Goal: Communication & Community: Answer question/provide support

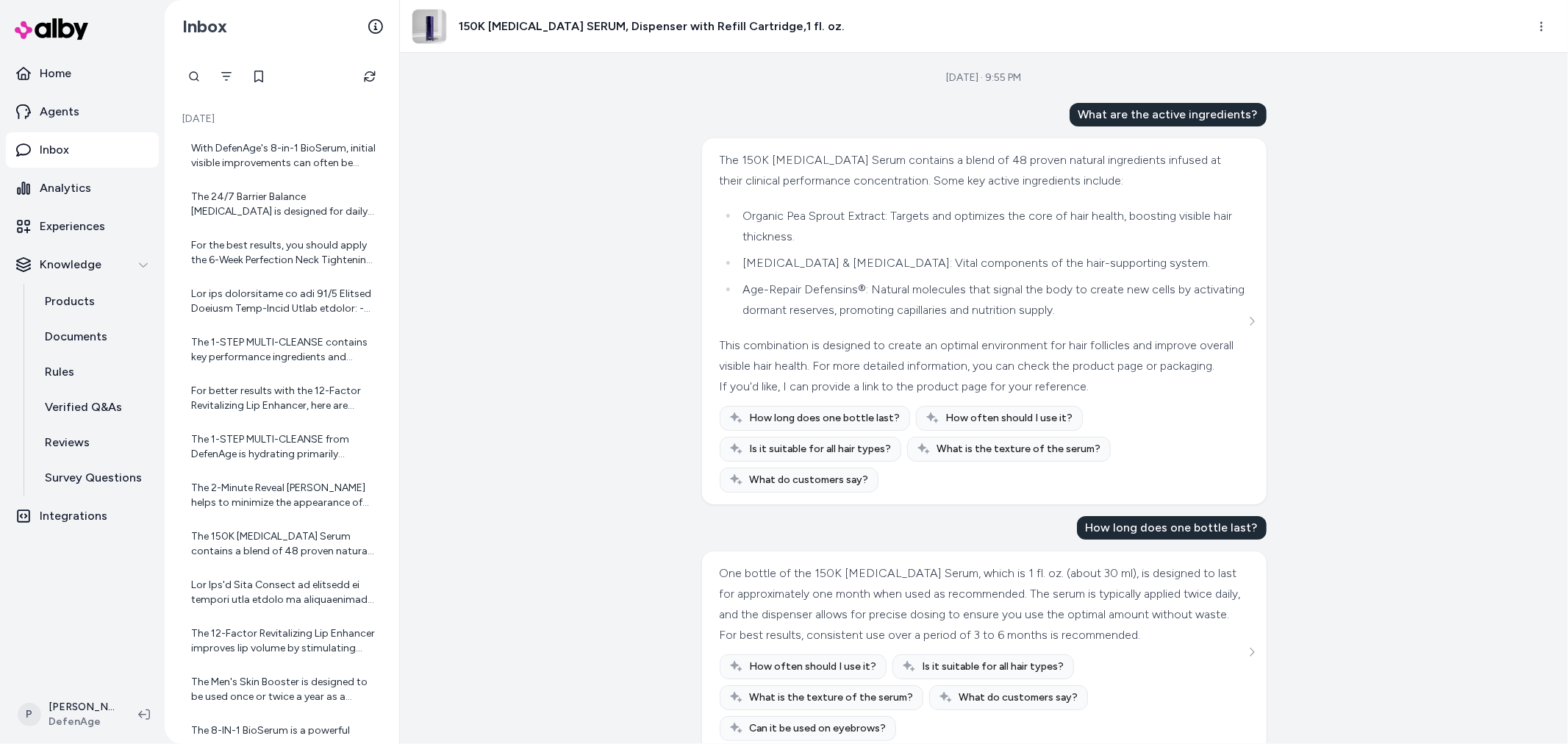
scroll to position [5055, 0]
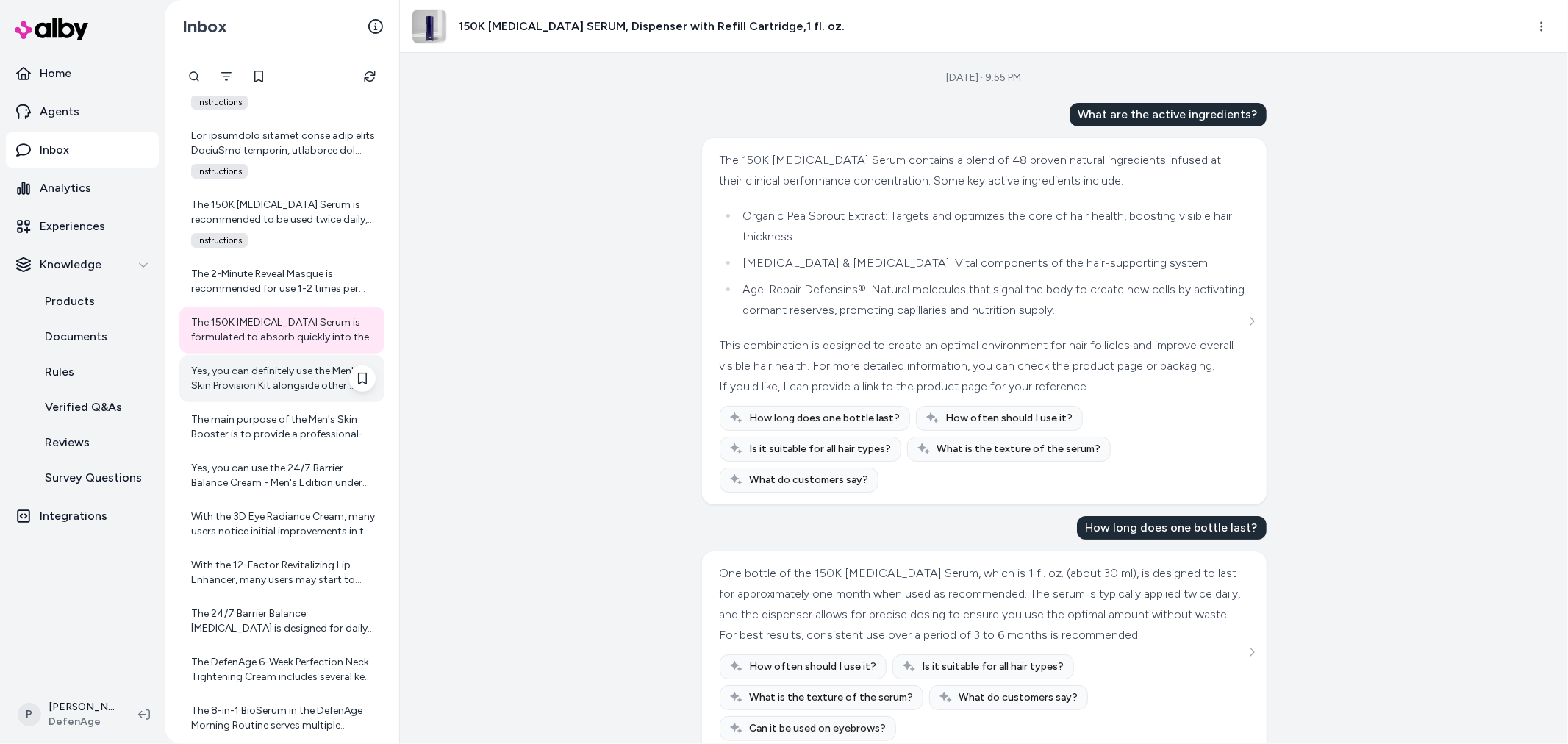
click at [295, 372] on div "Yes, you can definitely use the Men's Skin Provision Kit alongside other skinca…" at bounding box center [284, 379] width 184 height 30
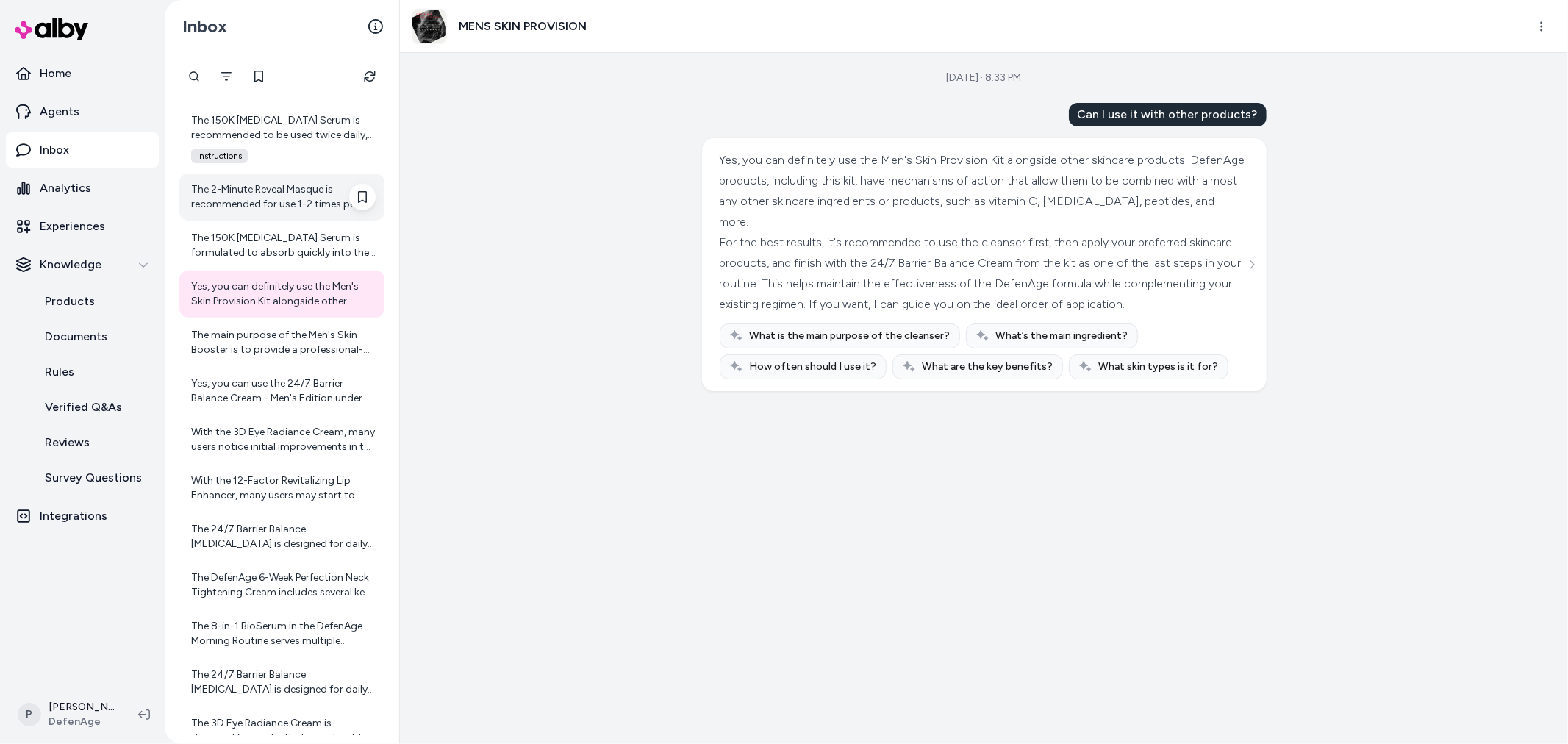
scroll to position [5218, 0]
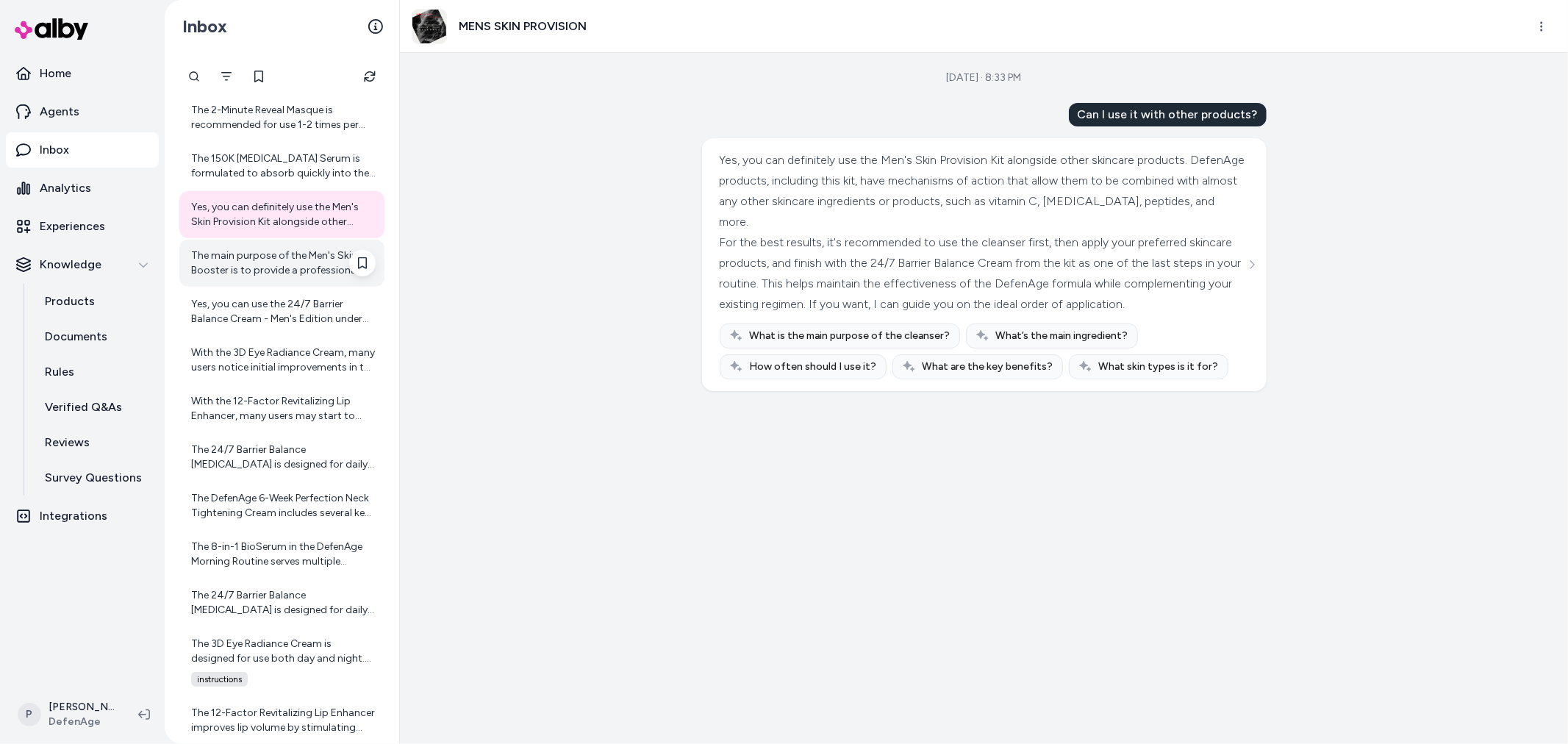
click at [263, 280] on div "The main purpose of the Men's Skin Booster is to provide a professional-grade, …" at bounding box center [281, 263] width 205 height 47
